Goal: Communication & Community: Ask a question

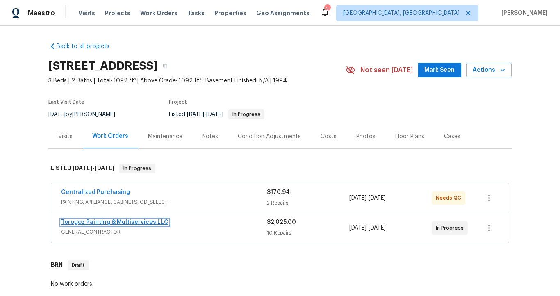
click at [138, 221] on link "Torogoz Painting & Multiservices LLC" at bounding box center [114, 222] width 107 height 6
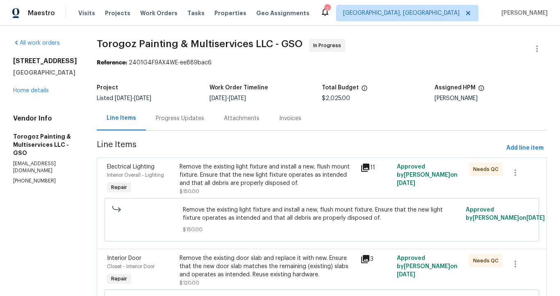
click at [196, 118] on div "Progress Updates" at bounding box center [180, 118] width 48 height 8
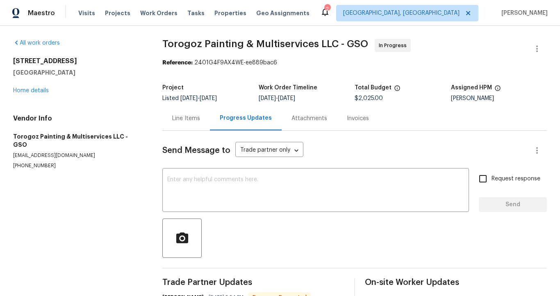
click at [195, 121] on div "Line Items" at bounding box center [186, 118] width 28 height 8
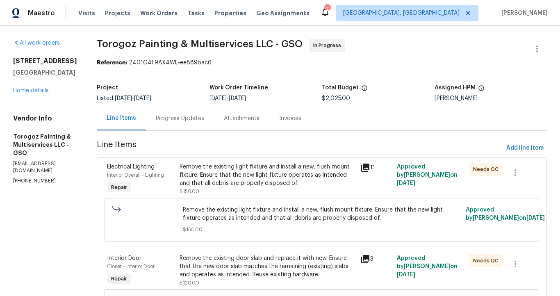
click at [370, 167] on icon at bounding box center [365, 168] width 8 height 8
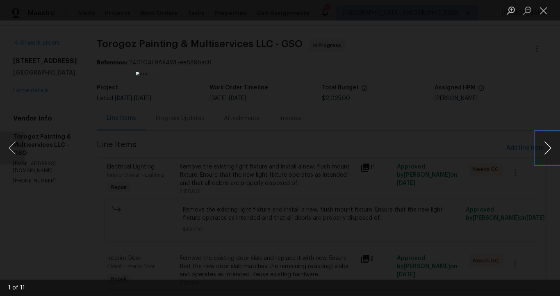
click at [545, 148] on button "Next image" at bounding box center [548, 148] width 25 height 33
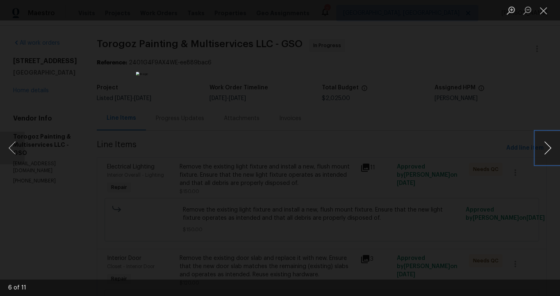
click at [545, 148] on button "Next image" at bounding box center [548, 148] width 25 height 33
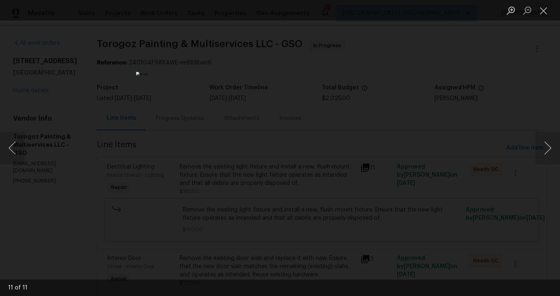
click at [481, 123] on div "Lightbox" at bounding box center [280, 148] width 560 height 296
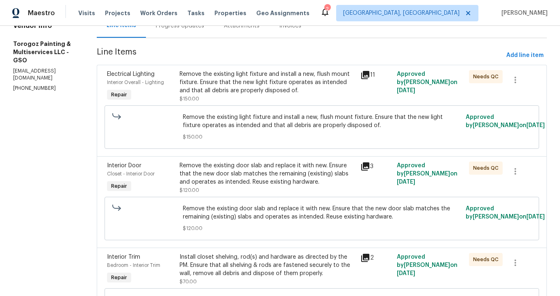
scroll to position [97, 0]
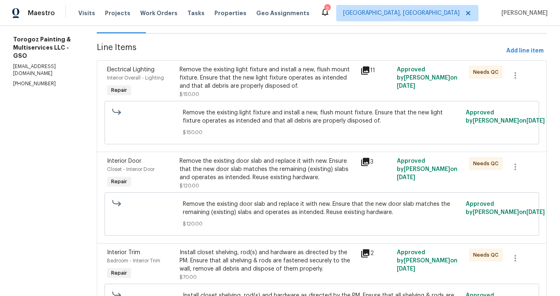
click at [370, 163] on icon at bounding box center [366, 162] width 10 height 10
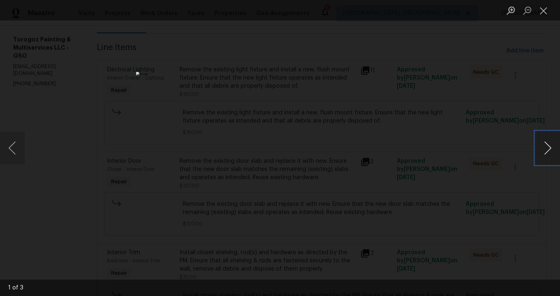
click at [547, 153] on button "Next image" at bounding box center [548, 148] width 25 height 33
click at [543, 14] on button "Close lightbox" at bounding box center [544, 10] width 16 height 14
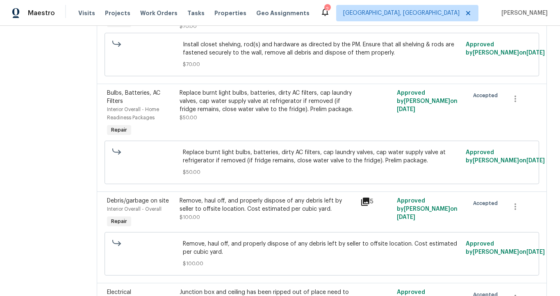
scroll to position [360, 0]
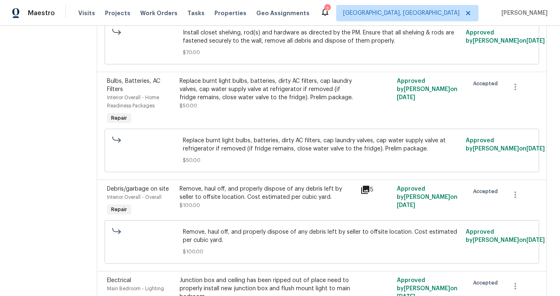
click at [370, 194] on icon at bounding box center [365, 190] width 8 height 8
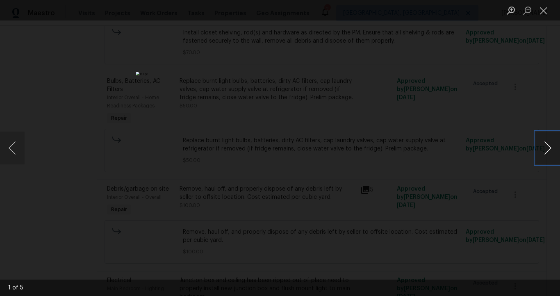
click at [549, 148] on button "Next image" at bounding box center [548, 148] width 25 height 33
click at [548, 148] on button "Next image" at bounding box center [548, 148] width 25 height 33
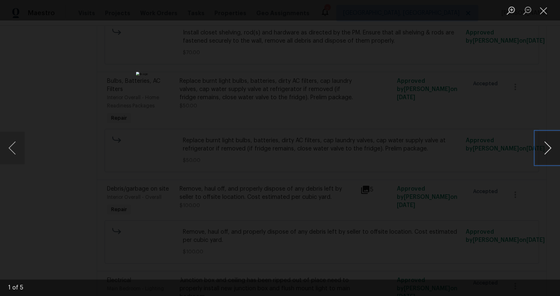
click at [548, 148] on button "Next image" at bounding box center [548, 148] width 25 height 33
click at [437, 132] on div "Lightbox" at bounding box center [280, 148] width 560 height 296
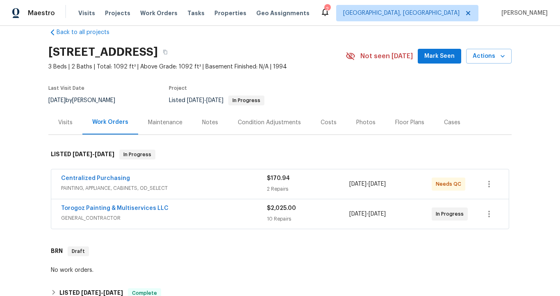
scroll to position [14, 0]
click at [172, 181] on div "Centralized Purchasing" at bounding box center [164, 179] width 206 height 10
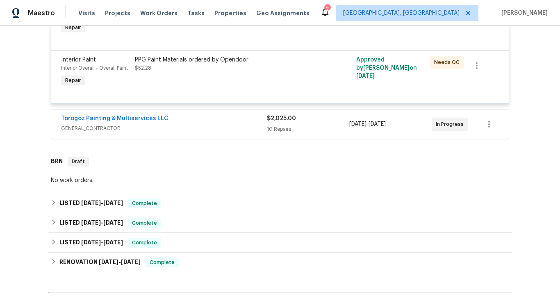
scroll to position [240, 0]
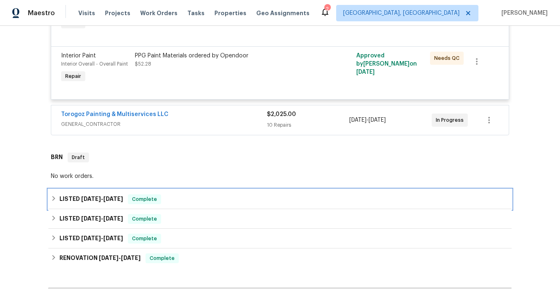
click at [128, 199] on div "LISTED 8/21/25 - 8/28/25 Complete" at bounding box center [280, 199] width 459 height 10
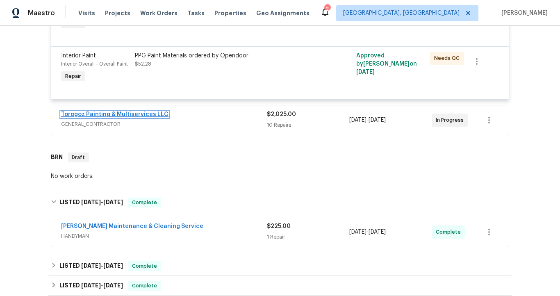
click at [144, 112] on link "Torogoz Painting & Multiservices LLC" at bounding box center [114, 115] width 107 height 6
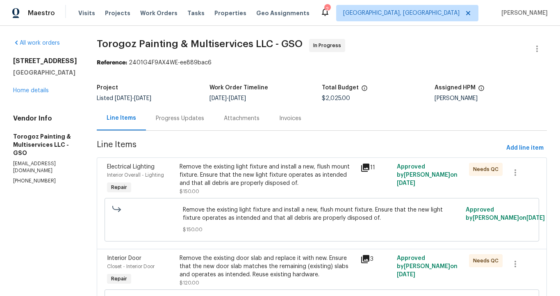
click at [180, 116] on div "Progress Updates" at bounding box center [180, 118] width 48 height 8
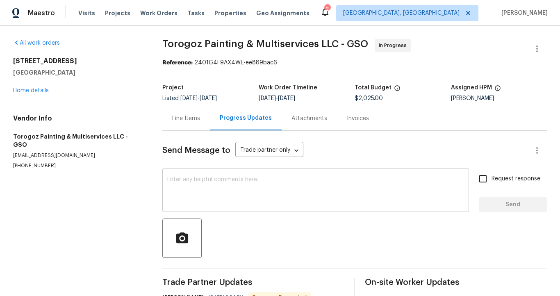
click at [175, 195] on textarea at bounding box center [315, 191] width 297 height 29
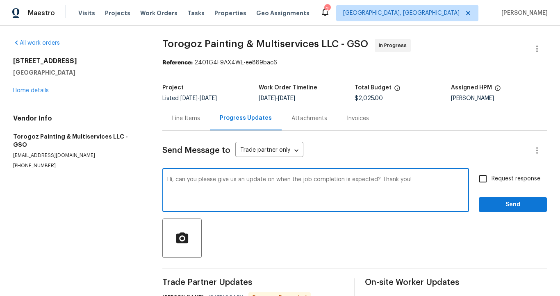
type textarea "Hi, can you please give us an update on when the job completion is expected? Th…"
click at [475, 183] on input "Request response" at bounding box center [483, 178] width 17 height 17
checkbox input "true"
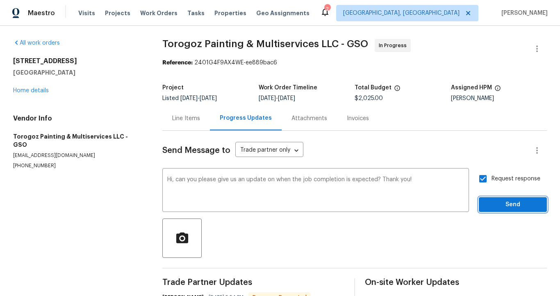
click at [493, 203] on span "Send" at bounding box center [513, 205] width 55 height 10
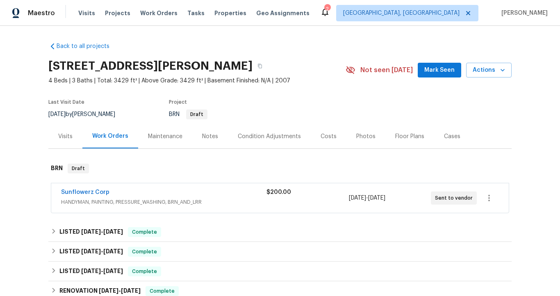
click at [144, 193] on div "Sunflowerz Corp" at bounding box center [163, 193] width 205 height 10
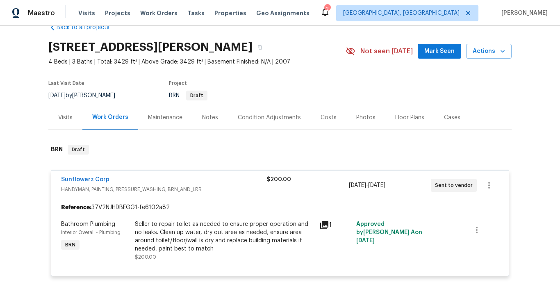
scroll to position [20, 0]
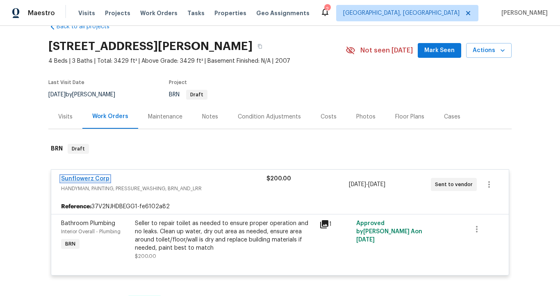
click at [99, 180] on link "Sunflowerz Corp" at bounding box center [85, 179] width 48 height 6
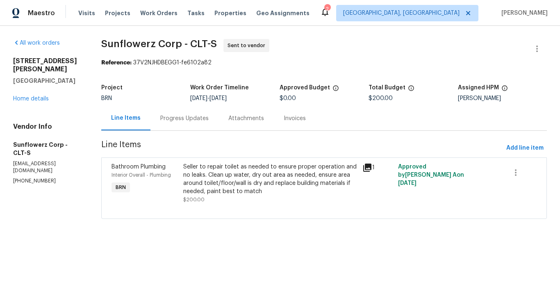
click at [192, 123] on div "Progress Updates" at bounding box center [184, 118] width 48 height 8
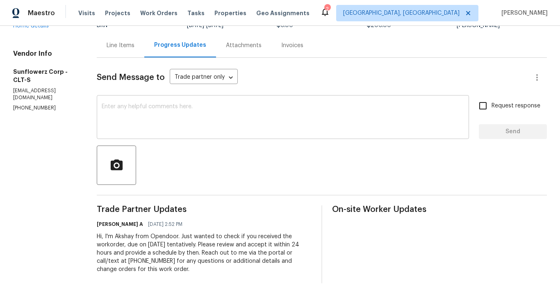
scroll to position [74, 0]
